Goal: Task Accomplishment & Management: Use online tool/utility

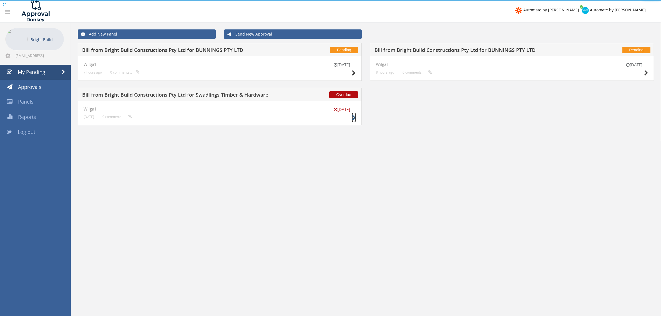
click at [354, 118] on icon at bounding box center [354, 118] width 4 height 6
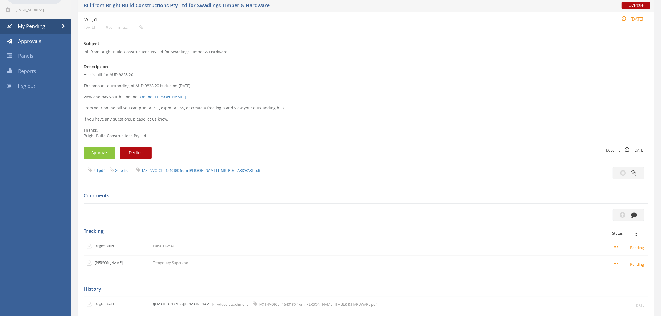
scroll to position [115, 0]
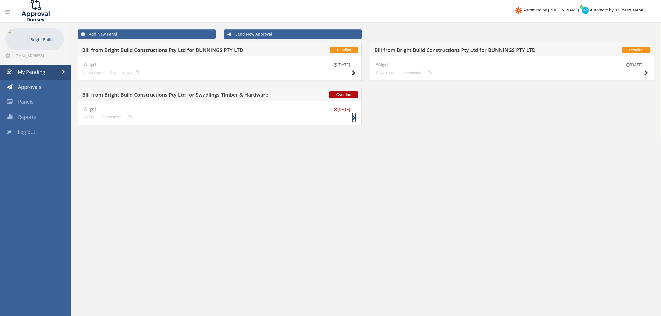
click at [354, 117] on icon at bounding box center [354, 118] width 4 height 6
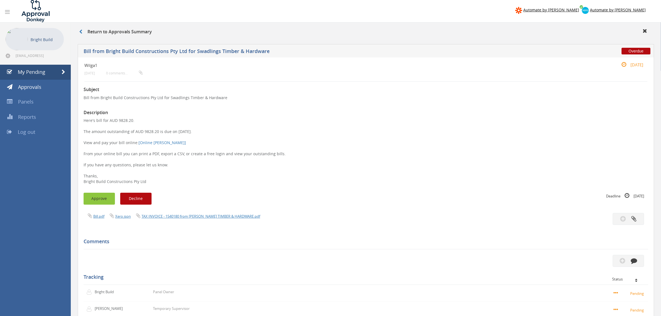
click at [99, 195] on button "Approve" at bounding box center [99, 199] width 31 height 12
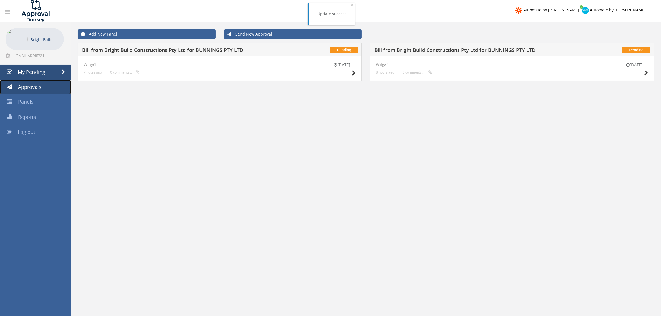
click at [41, 84] on link "Approvals" at bounding box center [35, 87] width 71 height 15
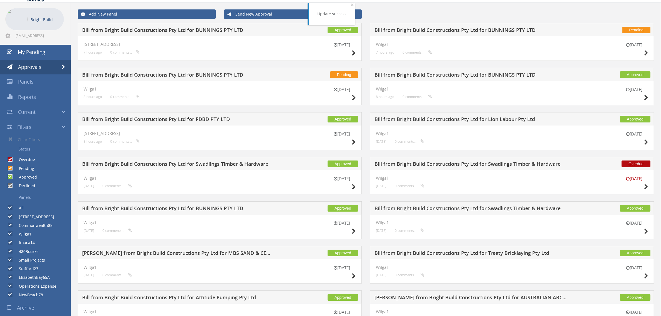
scroll to position [116, 0]
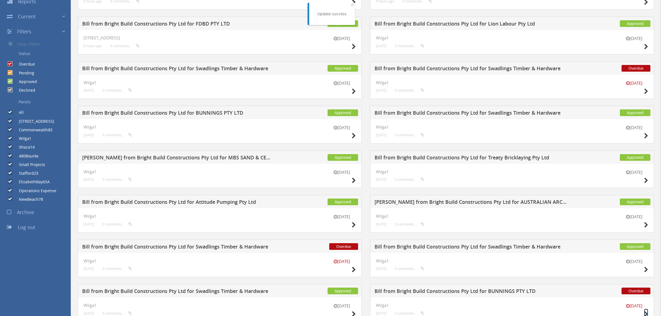
click at [646, 312] on small at bounding box center [646, 314] width 4 height 8
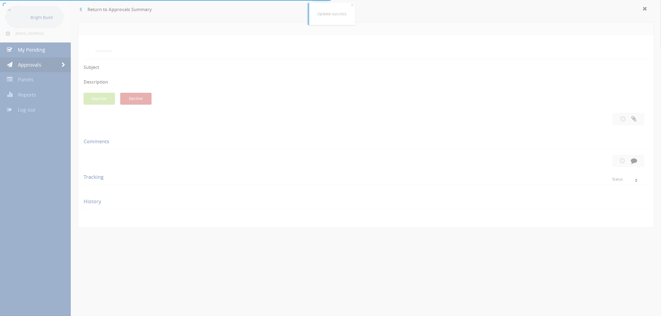
scroll to position [116, 0]
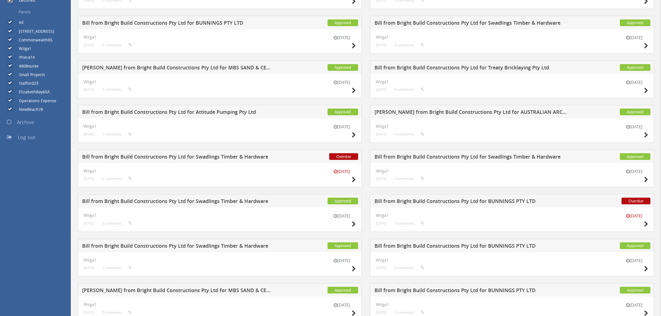
scroll to position [319, 0]
